Goal: Task Accomplishment & Management: Use online tool/utility

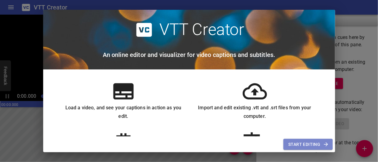
click at [297, 145] on span "Start Editing" at bounding box center [307, 145] width 39 height 8
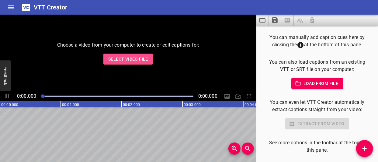
click at [123, 59] on span "Select Video File" at bounding box center [128, 59] width 40 height 8
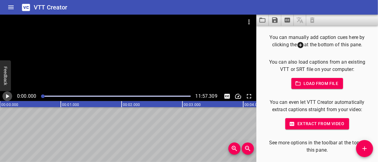
click at [6, 97] on icon "Play/Pause" at bounding box center [7, 96] width 3 height 4
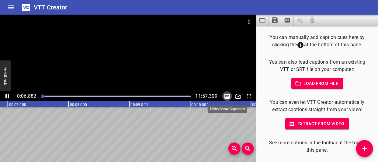
click at [229, 96] on icon "Toggle captions" at bounding box center [227, 96] width 7 height 7
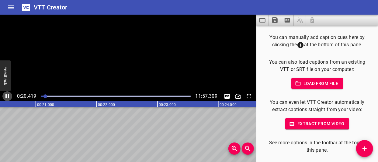
click at [5, 96] on icon "Play/Pause" at bounding box center [7, 96] width 7 height 7
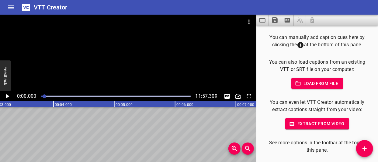
click at [44, 95] on div at bounding box center [45, 96] width 4 height 4
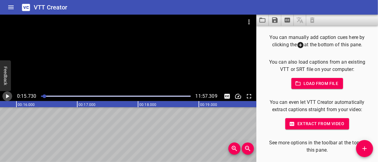
click at [9, 95] on icon "Play/Pause" at bounding box center [7, 96] width 7 height 7
click at [45, 97] on div at bounding box center [45, 96] width 4 height 4
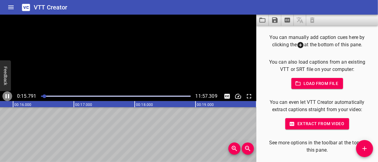
click at [7, 95] on icon "Play/Pause" at bounding box center [7, 96] width 7 height 7
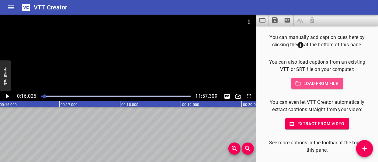
click at [327, 84] on span "Load from file" at bounding box center [317, 84] width 42 height 8
click at [310, 80] on span "Load from file" at bounding box center [317, 84] width 42 height 8
click at [315, 82] on span "Load from file" at bounding box center [317, 84] width 42 height 8
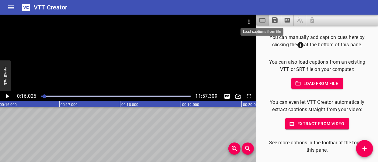
click at [264, 20] on icon "Load captions from file" at bounding box center [262, 19] width 7 height 7
click at [275, 19] on icon "Save captions to file" at bounding box center [274, 19] width 5 height 5
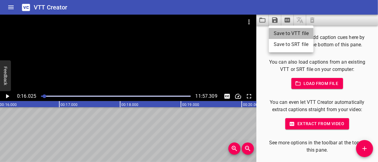
click at [284, 32] on li "Save to VTT file" at bounding box center [291, 33] width 45 height 11
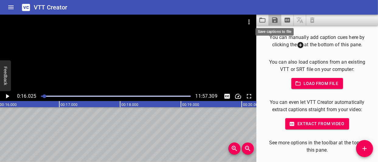
click at [276, 22] on icon "Save captions to file" at bounding box center [274, 19] width 7 height 7
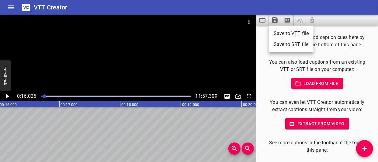
click at [364, 149] on div at bounding box center [189, 81] width 378 height 162
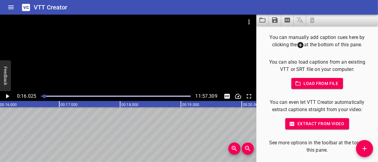
click at [363, 104] on p "You can even let VTT Creator automatically extract captions straight from your …" at bounding box center [317, 106] width 102 height 15
click at [12, 6] on icon "Home" at bounding box center [10, 7] width 7 height 7
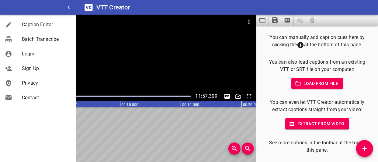
click at [39, 25] on span "Caption Editor" at bounding box center [46, 24] width 49 height 7
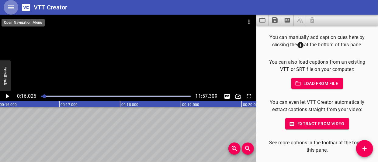
click at [13, 7] on icon "Home" at bounding box center [10, 7] width 7 height 7
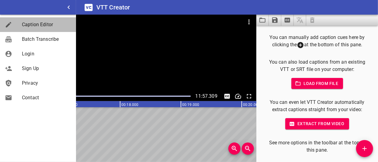
click at [28, 25] on span "Caption Editor" at bounding box center [46, 24] width 49 height 7
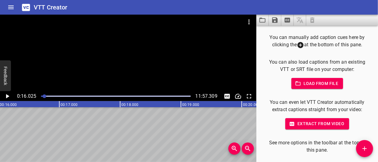
click at [87, 61] on div at bounding box center [128, 53] width 257 height 77
click at [10, 96] on icon "Play/Pause" at bounding box center [7, 96] width 7 height 7
click at [46, 96] on div at bounding box center [46, 96] width 4 height 4
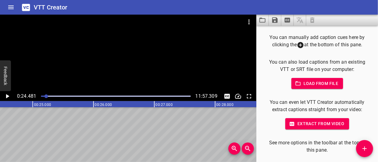
scroll to position [0, 1490]
drag, startPoint x: 62, startPoint y: 123, endPoint x: 96, endPoint y: 95, distance: 43.5
click at [45, 95] on div at bounding box center [47, 96] width 4 height 4
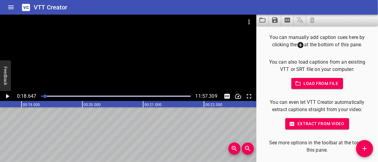
click at [44, 96] on div at bounding box center [45, 96] width 4 height 4
click at [46, 96] on div "Play progress" at bounding box center [115, 96] width 149 height 1
click at [46, 96] on div at bounding box center [46, 96] width 4 height 4
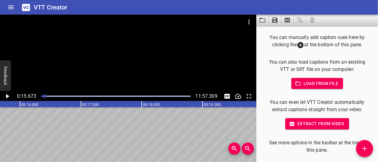
scroll to position [0, 957]
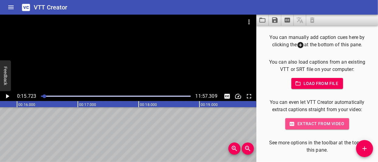
click at [306, 121] on span "Extract from video" at bounding box center [317, 124] width 54 height 8
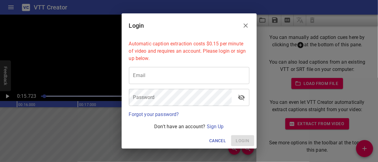
click at [250, 25] on button "Close" at bounding box center [246, 25] width 15 height 15
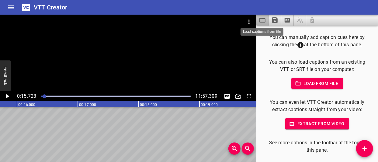
click at [264, 21] on icon "Load captions from file" at bounding box center [262, 19] width 7 height 7
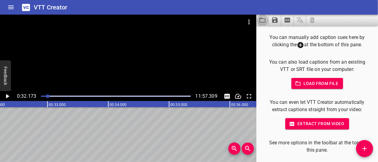
scroll to position [0, 1958]
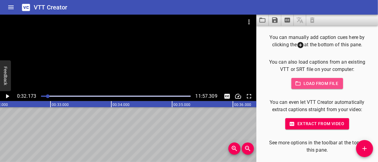
click at [323, 85] on span "Load from file" at bounding box center [317, 84] width 42 height 8
click at [319, 85] on span "Load from file" at bounding box center [317, 84] width 42 height 8
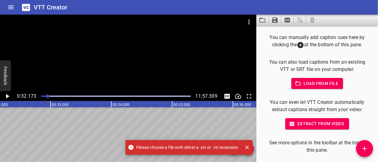
click at [309, 85] on span "Load from file" at bounding box center [317, 84] width 42 height 8
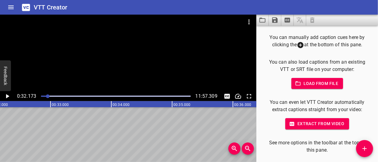
click at [309, 85] on span "Load from file" at bounding box center [317, 84] width 42 height 8
click at [365, 147] on icon "Add Cue" at bounding box center [364, 148] width 7 height 7
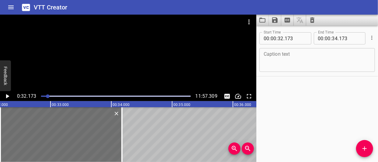
click at [281, 56] on textarea at bounding box center [317, 59] width 107 height 17
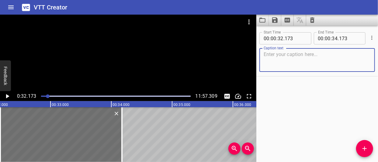
paste textarea "We will provide you with an introduction into Soil Association and the breadth …"
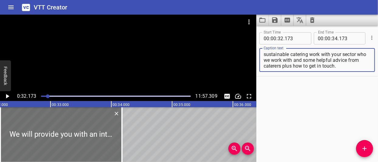
scroll to position [17, 0]
type textarea "We will provide you with an introduction into Soil Association and the breadth …"
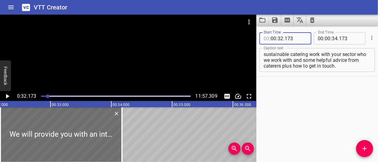
drag, startPoint x: 266, startPoint y: 38, endPoint x: 301, endPoint y: 37, distance: 35.6
click at [301, 37] on div ": 00 : 32 . 173" at bounding box center [286, 38] width 52 height 12
paste input "0015.723"
type input "15.723"
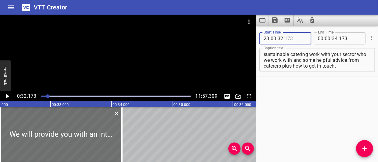
scroll to position [0, 0]
drag, startPoint x: 298, startPoint y: 39, endPoint x: 279, endPoint y: 39, distance: 18.3
click at [257, 38] on div "Start Time 15.723 : 00 : 32 . Start Time End Time 00 : 00 : 34 . 173 End Time C…" at bounding box center [318, 51] width 122 height 49
type input "15"
type input "43"
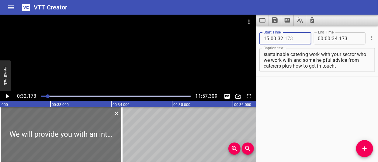
type input "54"
type input "973"
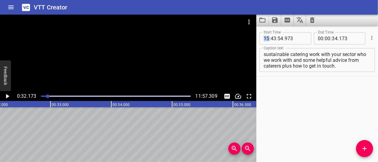
drag, startPoint x: 270, startPoint y: 39, endPoint x: 260, endPoint y: 40, distance: 9.5
click at [260, 40] on div "15 : 43 : 54 . 973" at bounding box center [286, 38] width 52 height 12
type input "15"
type input "54"
type input "723"
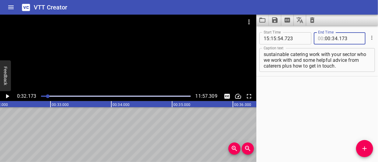
type input "00"
click at [266, 37] on input "number" at bounding box center [267, 38] width 6 height 12
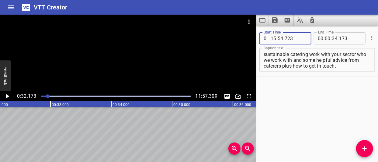
type input "00"
type input "15"
type input "723"
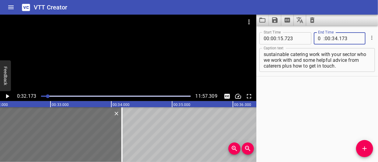
type input "00"
type input "32"
type input "173"
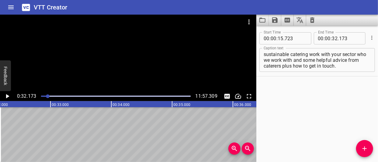
click at [322, 100] on div "Start Time 00 : 00 : 15 . 723 Start Time End Time 00 : 00 : 32 . 173 End Time C…" at bounding box center [318, 94] width 122 height 136
click at [278, 20] on icon "Save captions to file" at bounding box center [274, 19] width 5 height 5
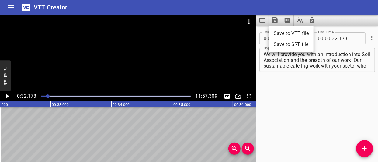
click at [288, 33] on li "Save to VTT file" at bounding box center [291, 33] width 45 height 11
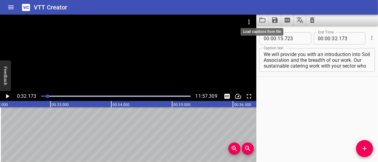
click at [263, 18] on icon "Load captions from file" at bounding box center [263, 20] width 6 height 5
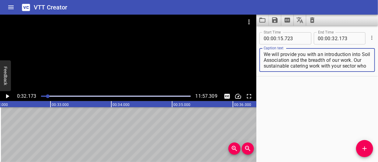
click at [44, 95] on div at bounding box center [115, 96] width 157 height 9
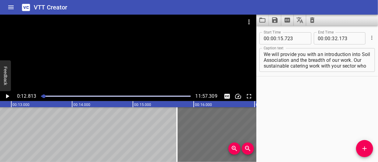
scroll to position [0, 780]
click at [9, 96] on icon "Play/Pause" at bounding box center [7, 96] width 3 height 4
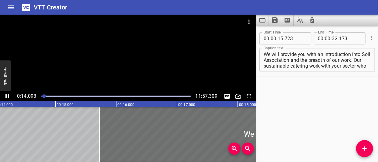
click at [47, 96] on div "Play progress" at bounding box center [115, 96] width 149 height 1
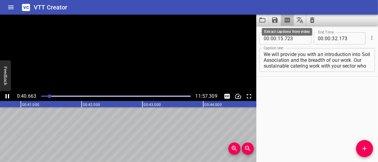
click at [286, 18] on icon "Extract captions from video" at bounding box center [287, 20] width 5 height 5
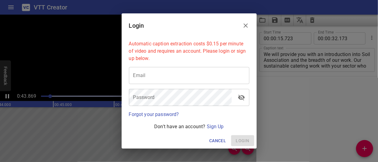
click at [244, 26] on icon "Close" at bounding box center [245, 25] width 7 height 7
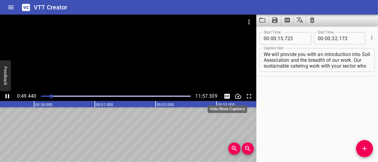
click at [228, 96] on icon "Toggle captions" at bounding box center [227, 96] width 5 height 5
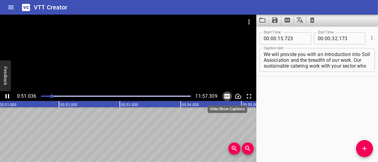
click at [228, 96] on icon "Toggle captions" at bounding box center [227, 96] width 5 height 5
drag, startPoint x: 54, startPoint y: 95, endPoint x: 69, endPoint y: 96, distance: 15.9
click at [69, 96] on div at bounding box center [69, 96] width 4 height 4
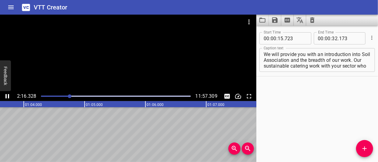
drag, startPoint x: 61, startPoint y: 96, endPoint x: 50, endPoint y: 96, distance: 11.3
click at [51, 97] on div at bounding box center [115, 96] width 157 height 9
click at [48, 95] on div at bounding box center [115, 96] width 157 height 9
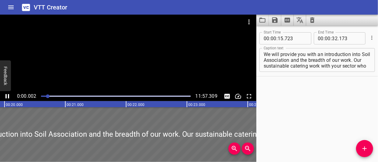
click at [48, 96] on div at bounding box center [48, 96] width 4 height 4
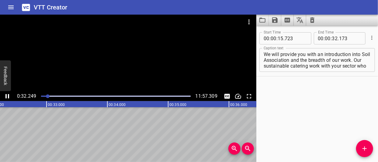
click at [46, 95] on div at bounding box center [115, 96] width 157 height 9
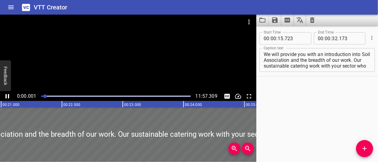
click at [45, 96] on div at bounding box center [45, 96] width 4 height 4
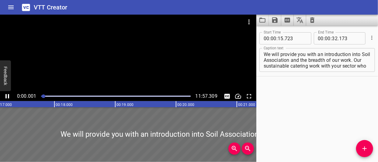
click at [44, 96] on div at bounding box center [44, 96] width 4 height 4
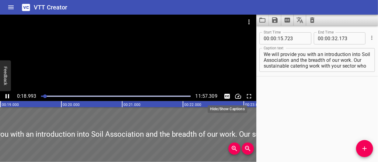
click at [227, 97] on icon "Toggle captions" at bounding box center [227, 96] width 5 height 5
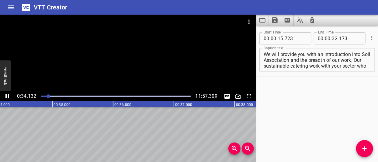
click at [7, 98] on icon "Play/Pause" at bounding box center [7, 96] width 7 height 7
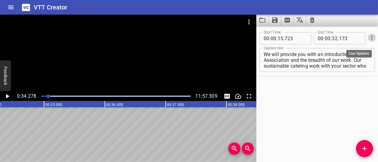
click at [369, 36] on icon "Cue Options" at bounding box center [372, 38] width 6 height 6
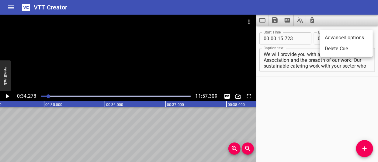
click at [359, 37] on li "Advanced options..." at bounding box center [346, 37] width 53 height 11
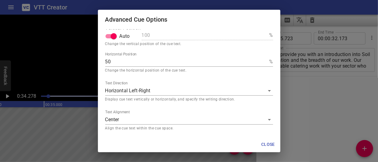
scroll to position [0, 0]
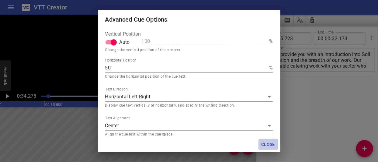
click at [266, 144] on span "Close" at bounding box center [268, 145] width 15 height 8
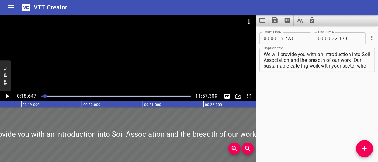
scroll to position [0, 1135]
click at [98, 133] on div at bounding box center [322, 134] width 1001 height 55
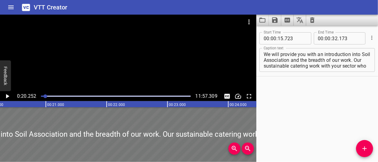
scroll to position [0, 1232]
drag, startPoint x: 99, startPoint y: 133, endPoint x: 195, endPoint y: 137, distance: 96.6
click at [195, 138] on div at bounding box center [319, 134] width 1001 height 55
type input "17"
type input "303"
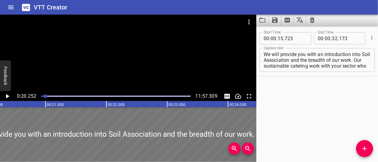
type input "33"
type input "753"
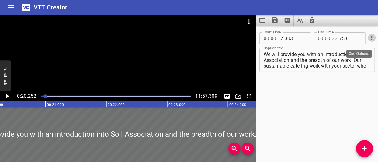
click at [370, 40] on icon "Cue Options" at bounding box center [372, 38] width 6 height 6
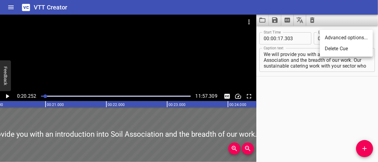
click at [350, 36] on li "Advanced options..." at bounding box center [346, 37] width 53 height 11
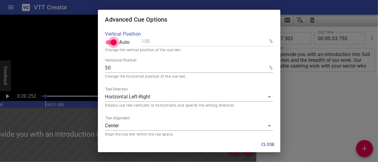
click at [113, 42] on input "Auto" at bounding box center [113, 43] width 35 height 12
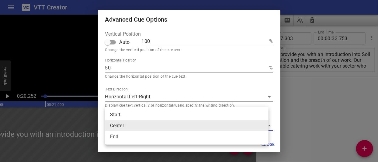
click at [155, 124] on body "VTT Creator Caption Editor Batch Transcribe Login Sign Up Privacy Contact 0:20.…" at bounding box center [189, 81] width 378 height 162
click at [177, 85] on div at bounding box center [189, 81] width 378 height 162
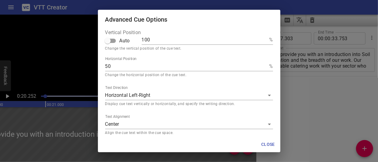
scroll to position [6, 0]
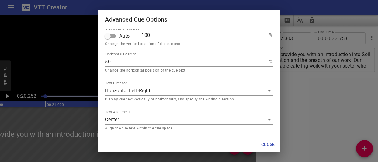
click at [113, 37] on input "Auto" at bounding box center [107, 36] width 35 height 12
click at [113, 37] on input "Auto" at bounding box center [113, 36] width 35 height 12
click at [188, 94] on body "VTT Creator Caption Editor Batch Transcribe Login Sign Up Privacy Contact 0:20.…" at bounding box center [189, 81] width 378 height 162
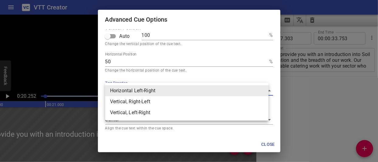
click at [230, 27] on div at bounding box center [189, 81] width 378 height 162
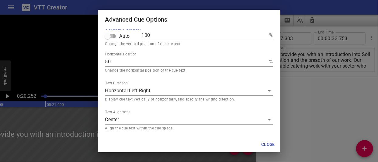
click at [115, 37] on input "Auto" at bounding box center [107, 36] width 35 height 12
click at [116, 36] on input "Auto" at bounding box center [113, 36] width 35 height 12
checkbox input "false"
click at [145, 38] on input "100" at bounding box center [204, 35] width 125 height 10
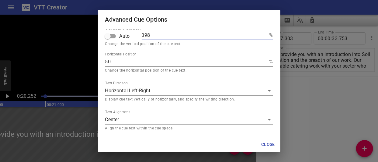
type input "098"
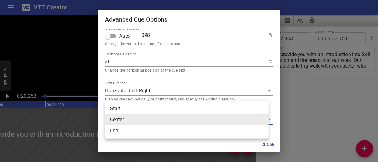
click at [151, 120] on body "VTT Creator Caption Editor Batch Transcribe Login Sign Up Privacy Contact 0:20.…" at bounding box center [189, 81] width 378 height 162
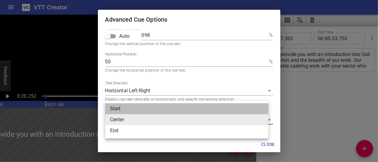
click at [137, 110] on li "Start" at bounding box center [186, 108] width 163 height 11
type input "start"
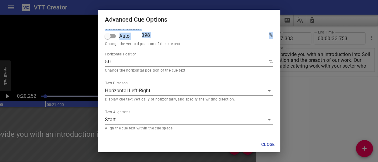
scroll to position [5, 0]
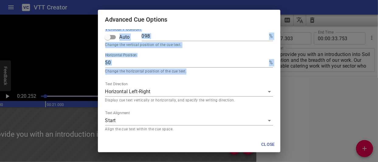
drag, startPoint x: 204, startPoint y: 16, endPoint x: 343, endPoint y: 72, distance: 149.5
click at [343, 72] on div "Advanced Cue Options Vertical Position Auto 098 % Change the vertical position …" at bounding box center [189, 81] width 378 height 162
click at [265, 142] on span "Close" at bounding box center [268, 145] width 15 height 8
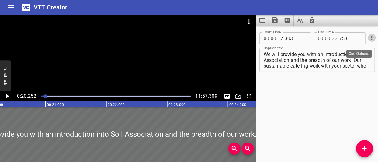
click at [372, 39] on icon "Cue Options" at bounding box center [372, 38] width 1 height 4
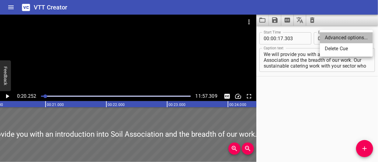
click at [335, 40] on li "Advanced options..." at bounding box center [346, 37] width 53 height 11
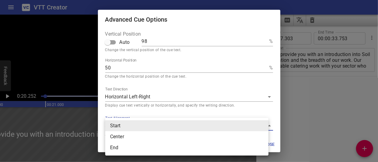
click at [129, 123] on body "VTT Creator Caption Editor Batch Transcribe Login Sign Up Privacy Contact 0:20.…" at bounding box center [189, 81] width 378 height 162
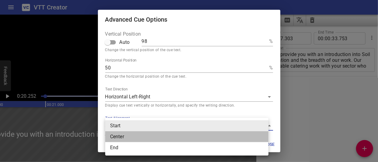
click at [126, 135] on li "Center" at bounding box center [186, 136] width 163 height 11
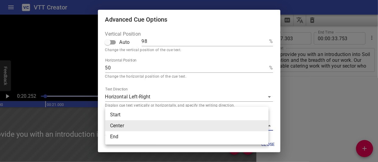
click at [125, 124] on body "VTT Creator Caption Editor Batch Transcribe Login Sign Up Privacy Contact 0:20.…" at bounding box center [189, 81] width 378 height 162
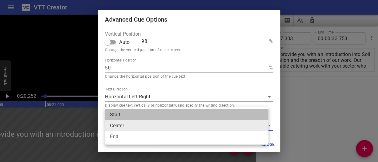
click at [120, 115] on li "Start" at bounding box center [186, 114] width 163 height 11
type input "start"
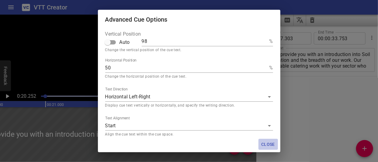
click at [268, 145] on span "Close" at bounding box center [268, 145] width 15 height 8
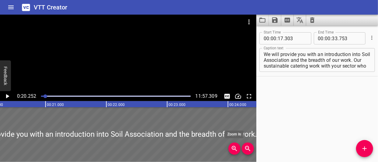
click at [230, 149] on span "Zoom In" at bounding box center [235, 148] width 12 height 7
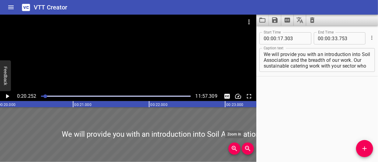
scroll to position [0, 1540]
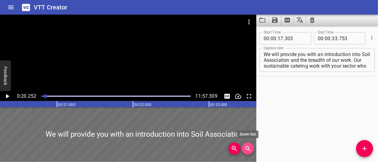
click at [245, 147] on icon "Zoom Out" at bounding box center [247, 148] width 7 height 7
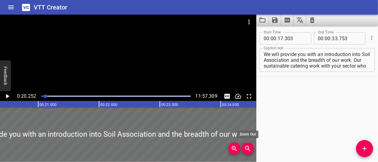
scroll to position [0, 1232]
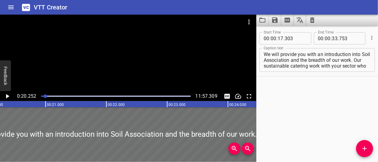
click at [6, 7] on button "Home" at bounding box center [11, 7] width 15 height 15
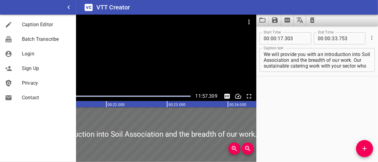
click at [232, 53] on div at bounding box center [128, 53] width 257 height 77
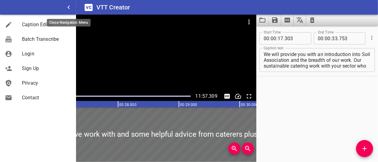
click at [67, 6] on icon "button" at bounding box center [68, 7] width 7 height 7
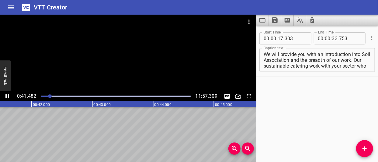
click at [9, 97] on icon "Play/Pause" at bounding box center [7, 96] width 4 height 4
